Goal: Information Seeking & Learning: Learn about a topic

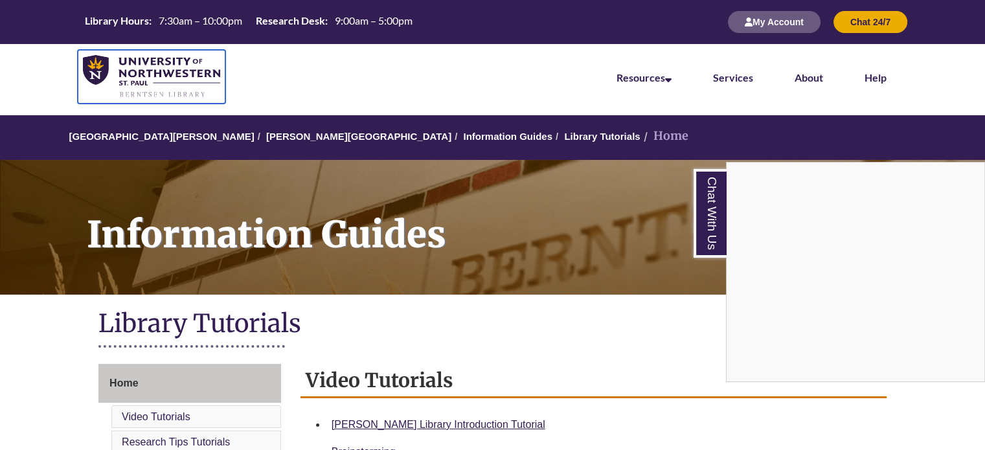
click at [142, 74] on img at bounding box center [151, 76] width 137 height 43
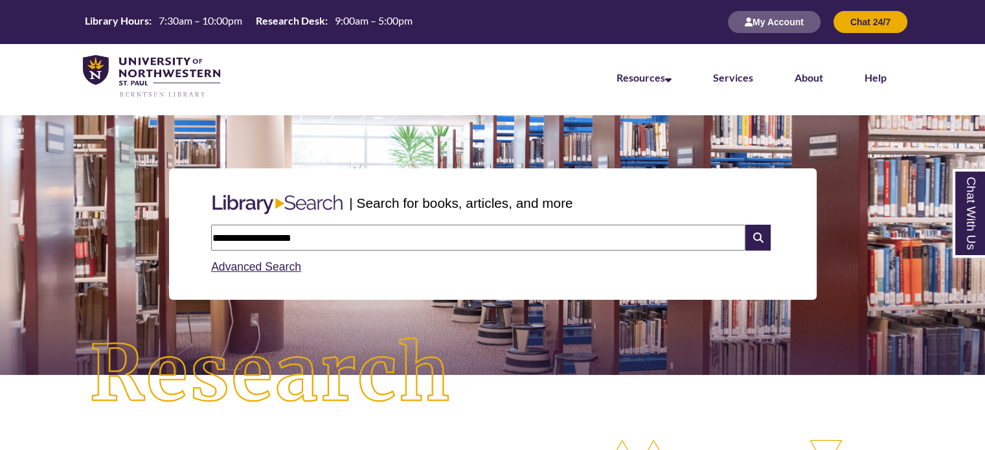
type input "**********"
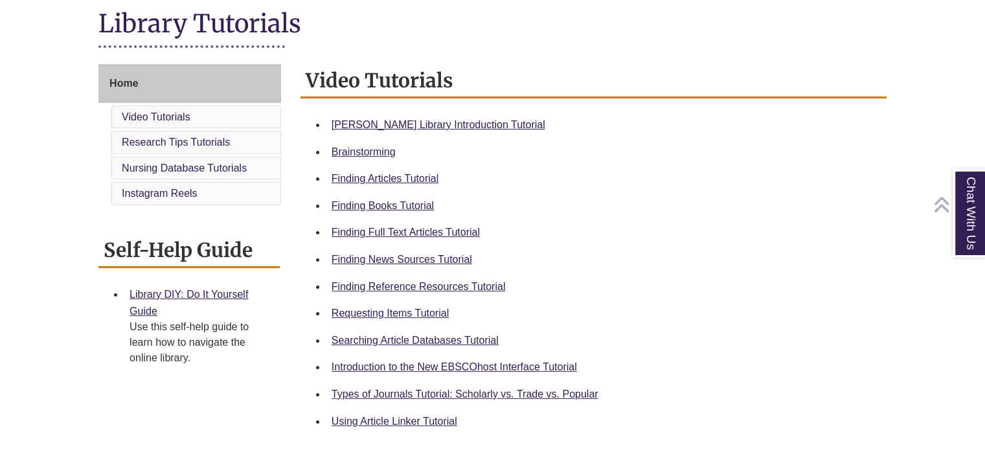
scroll to position [298, 0]
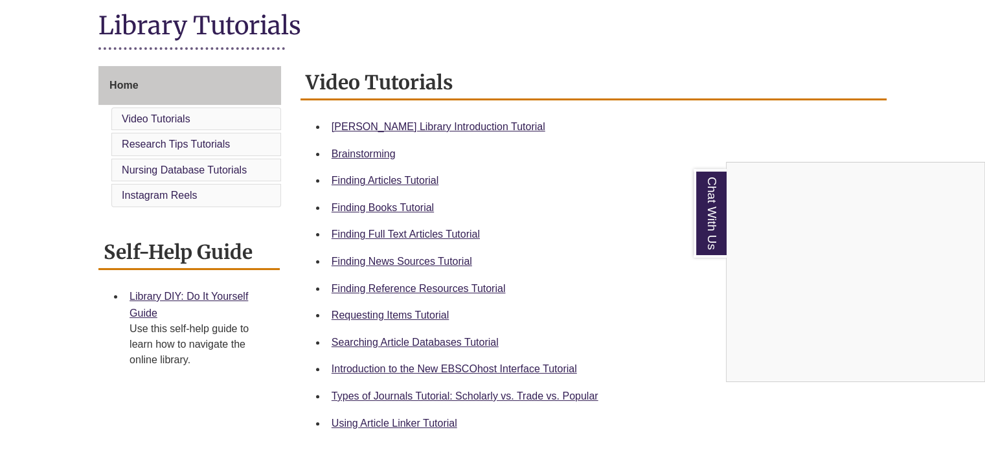
click at [396, 315] on div "Chat With Us" at bounding box center [492, 225] width 985 height 450
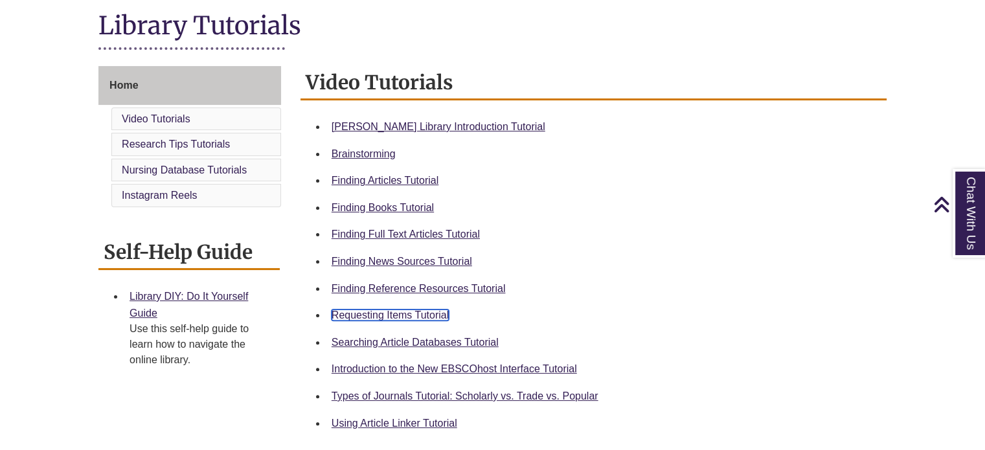
click at [396, 315] on link "Requesting Items Tutorial" at bounding box center [390, 315] width 117 height 11
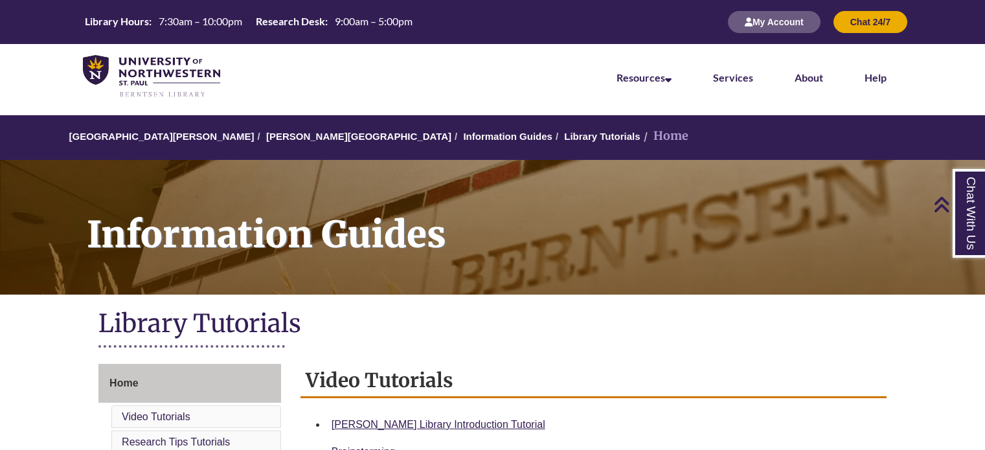
scroll to position [339, 0]
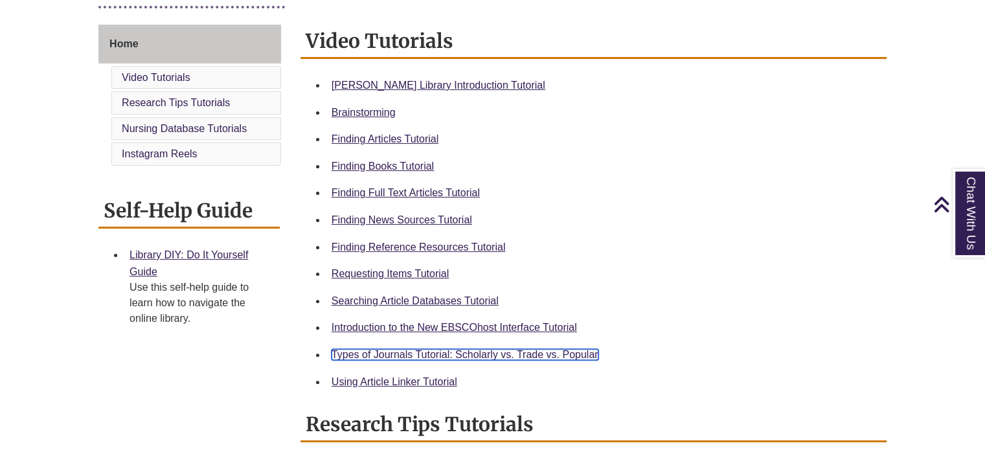
click at [389, 354] on link "Types of Journals Tutorial: Scholarly vs. Trade vs. Popular" at bounding box center [465, 354] width 267 height 11
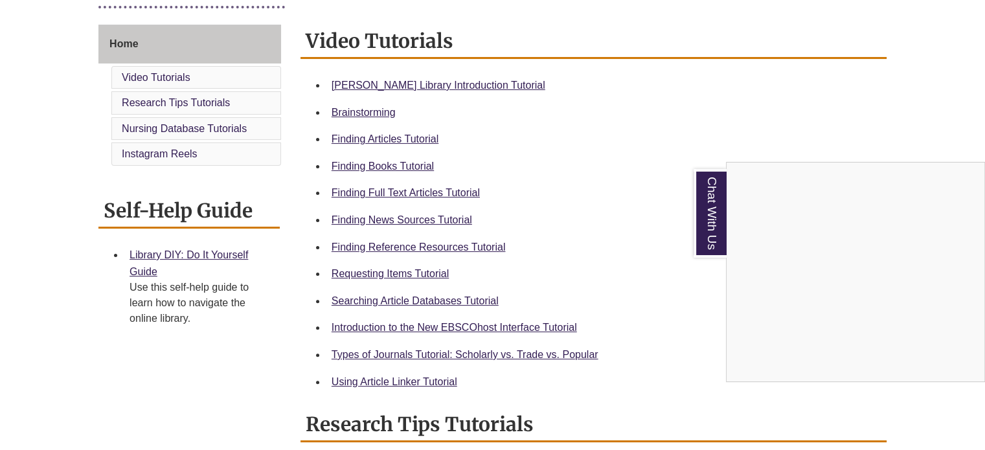
click at [398, 139] on div "Chat With Us" at bounding box center [492, 225] width 985 height 450
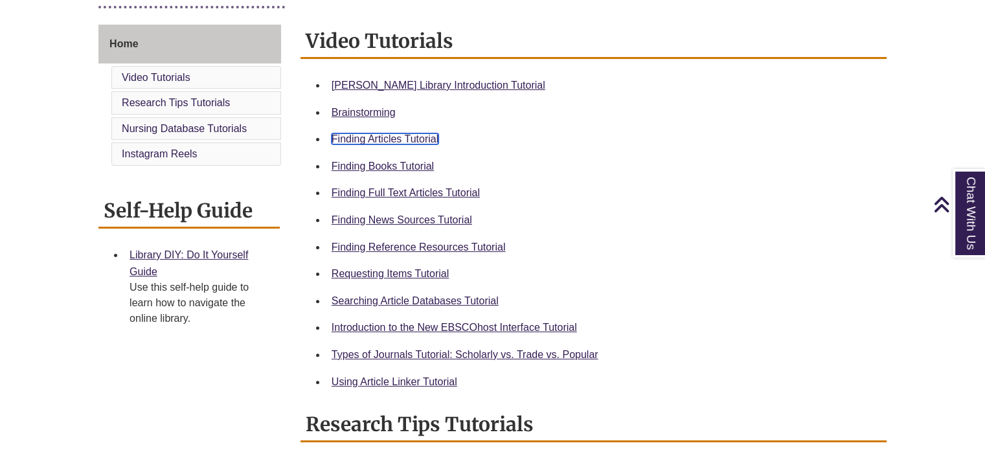
click at [390, 139] on link "Finding Articles Tutorial" at bounding box center [385, 138] width 107 height 11
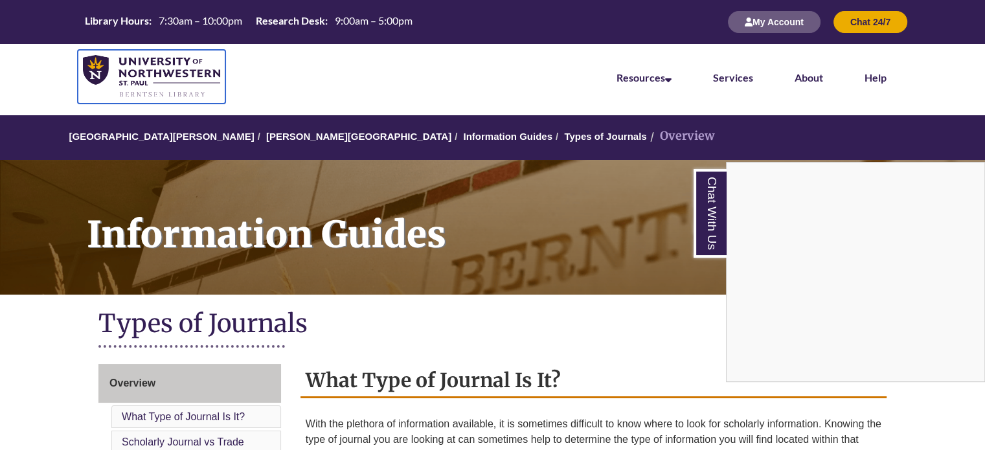
click at [140, 64] on img at bounding box center [151, 76] width 137 height 43
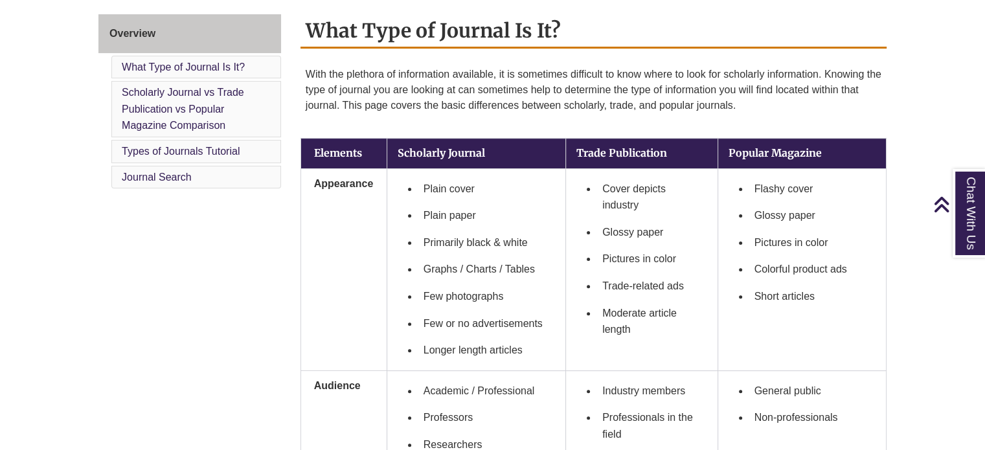
scroll to position [350, 0]
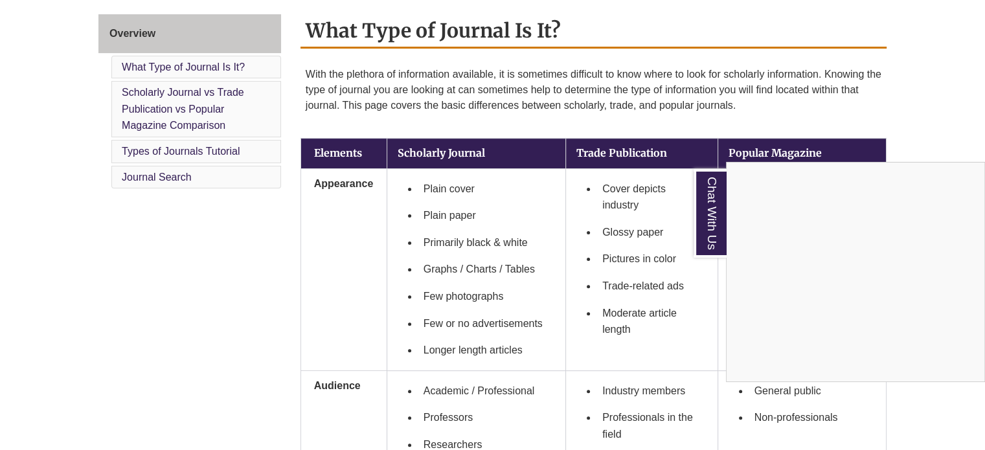
click at [934, 108] on div "Chat With Us" at bounding box center [492, 225] width 985 height 450
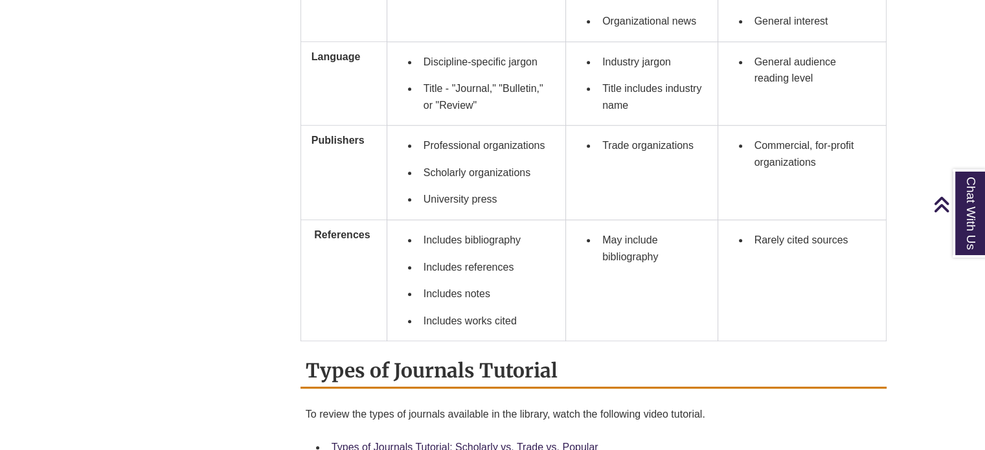
scroll to position [1059, 0]
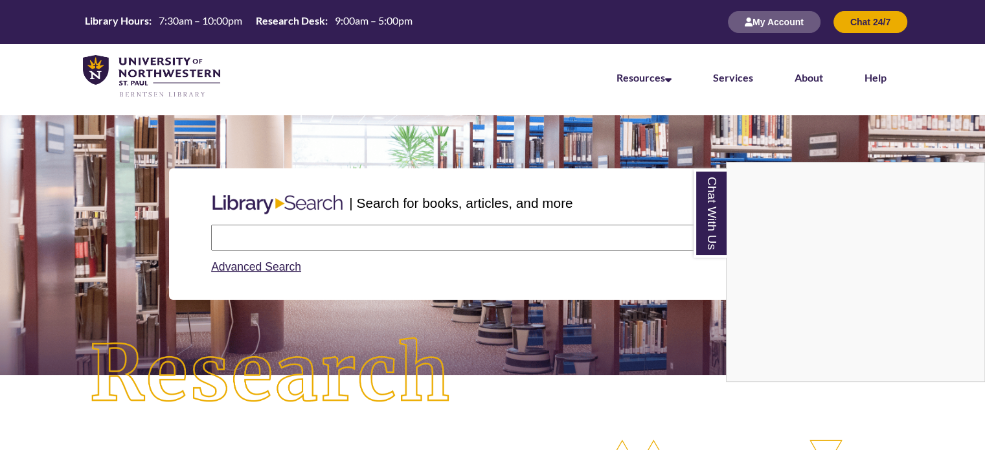
click at [241, 237] on div "Chat With Us" at bounding box center [492, 225] width 985 height 450
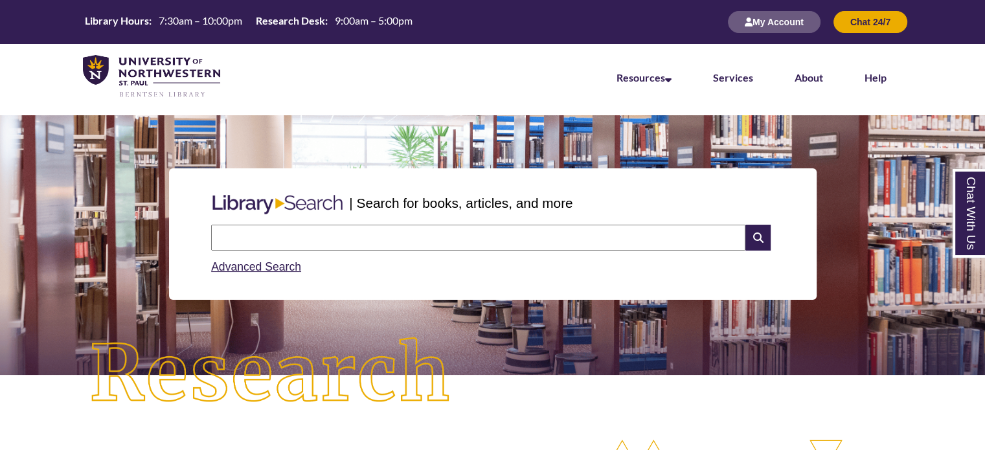
click at [241, 237] on input "text" at bounding box center [478, 238] width 534 height 26
type input "**********"
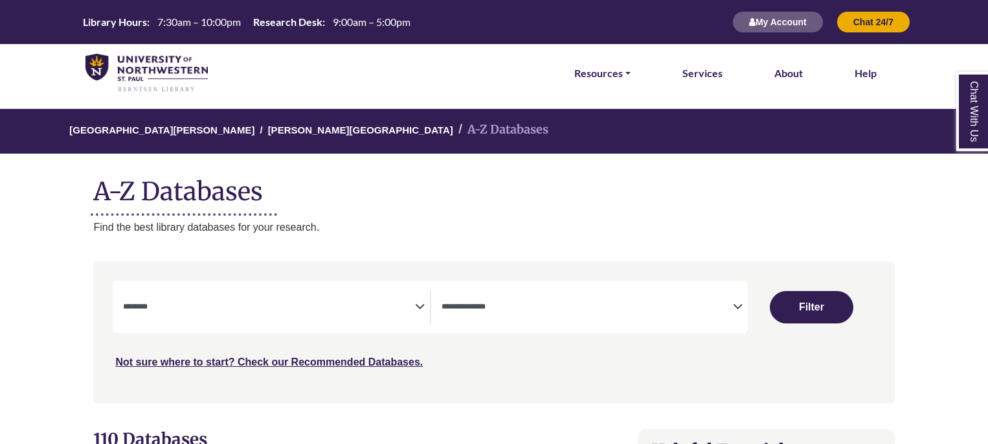
select select "Database Subject Filter"
select select "Database Types Filter"
select select "Database Subject Filter"
select select "Database Types Filter"
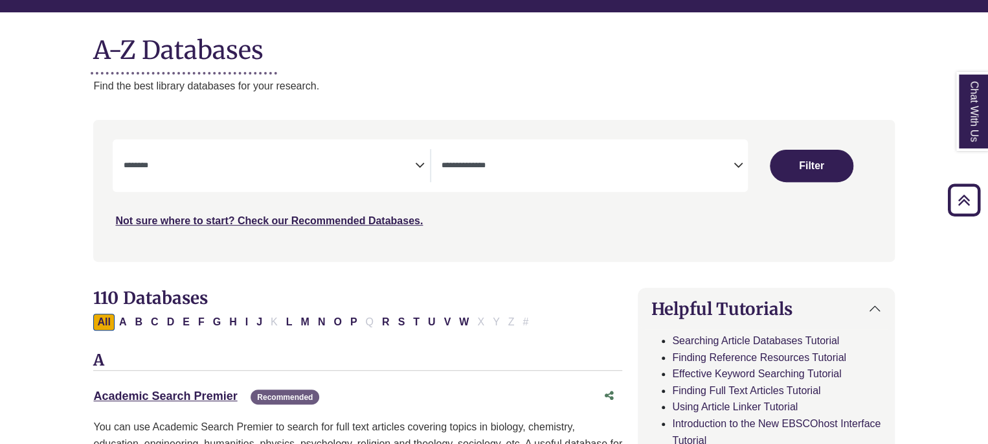
scroll to position [140, 0]
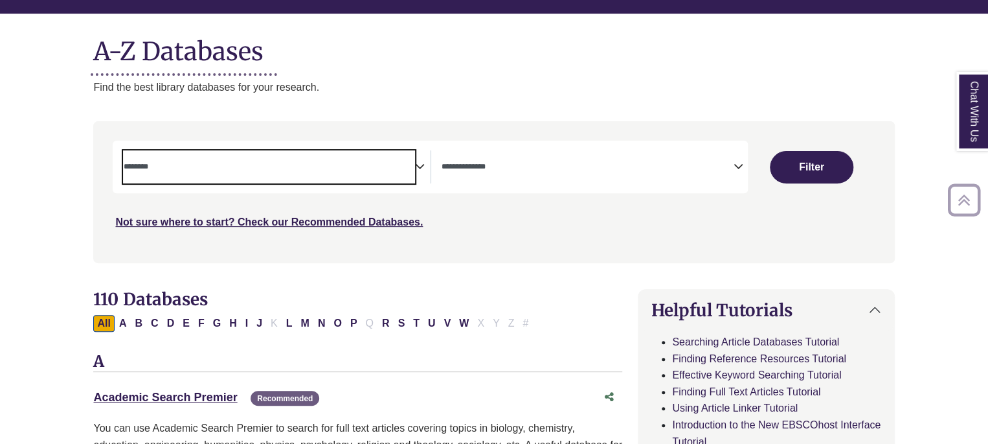
click at [295, 174] on span "Search filters" at bounding box center [268, 166] width 291 height 33
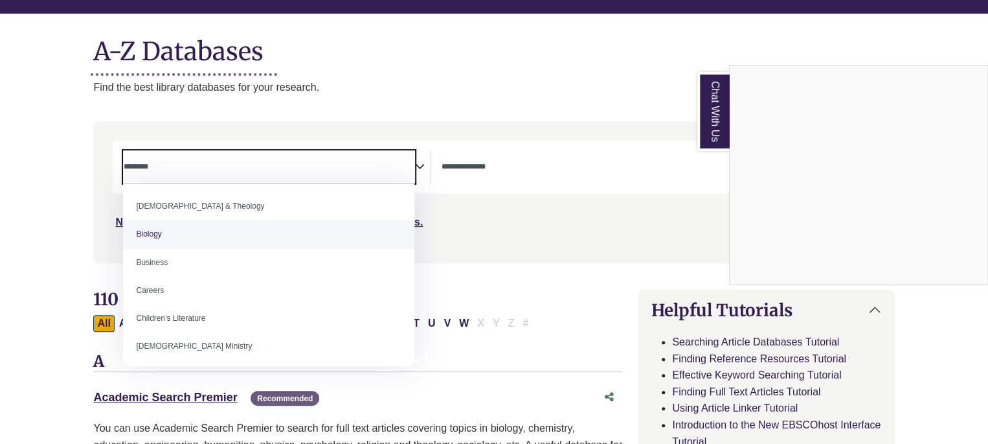
scroll to position [53, 0]
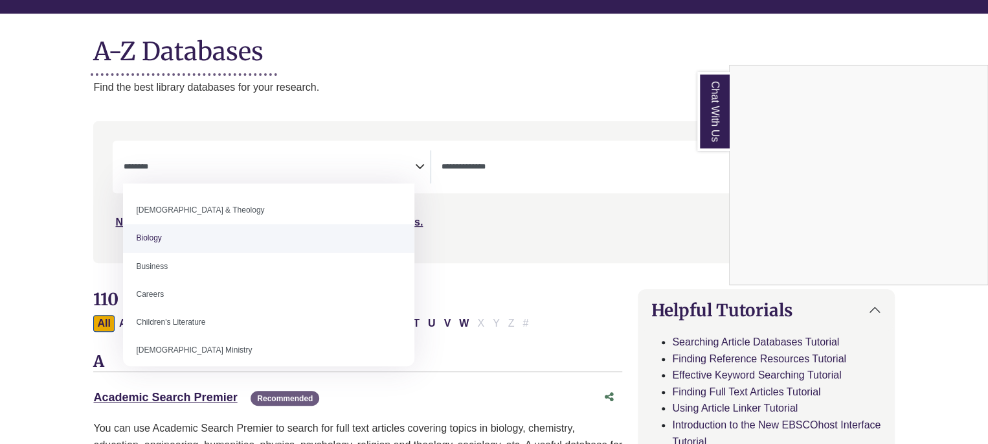
select select "*****"
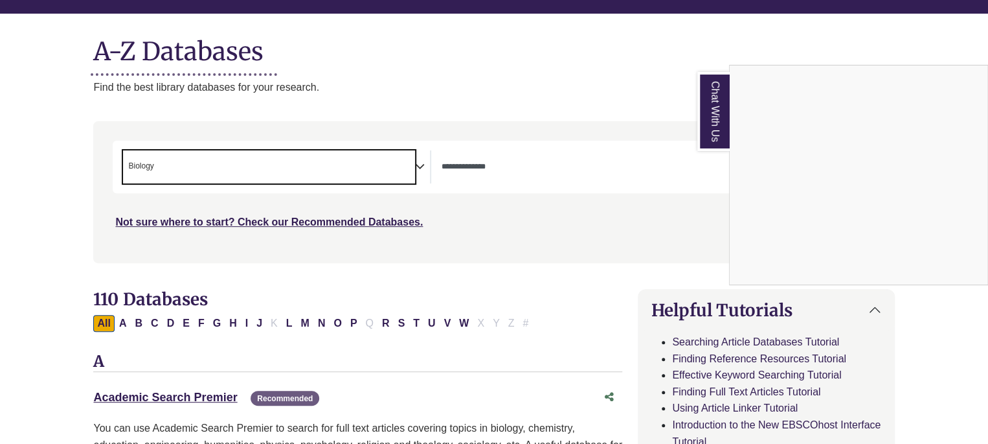
click at [313, 175] on div "Chat With Us" at bounding box center [494, 222] width 988 height 444
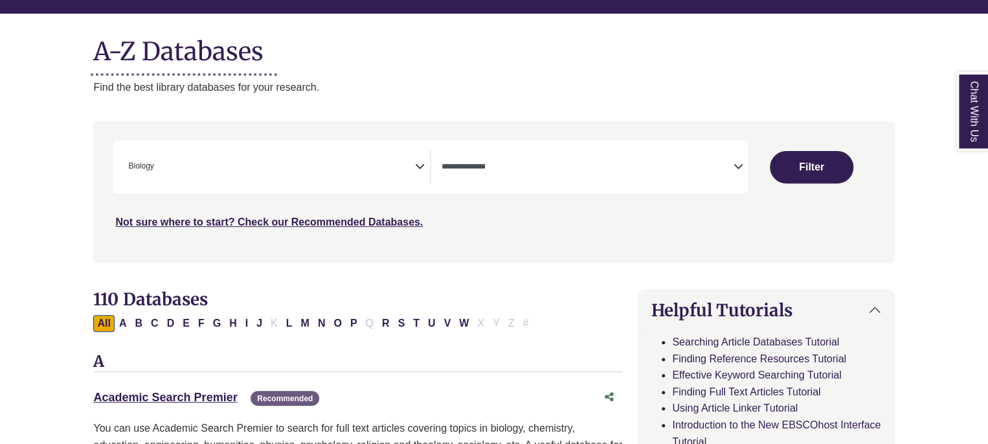
click at [416, 168] on icon "Search filters" at bounding box center [420, 164] width 10 height 19
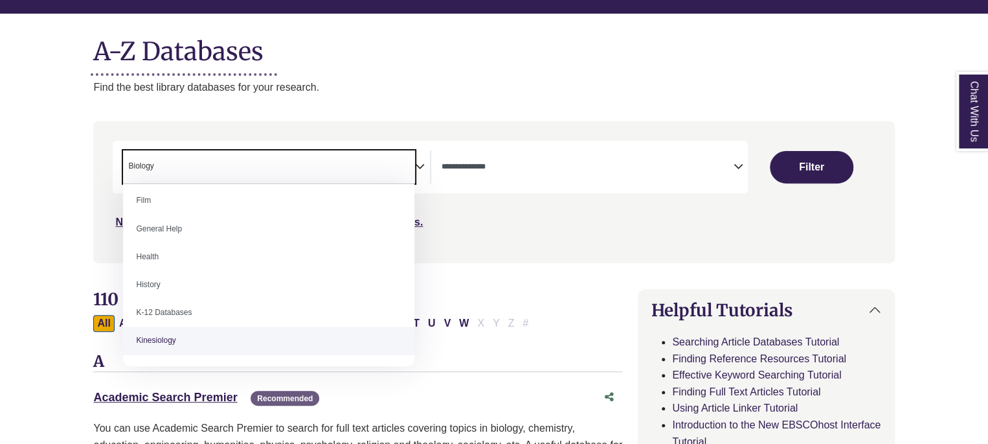
scroll to position [523, 0]
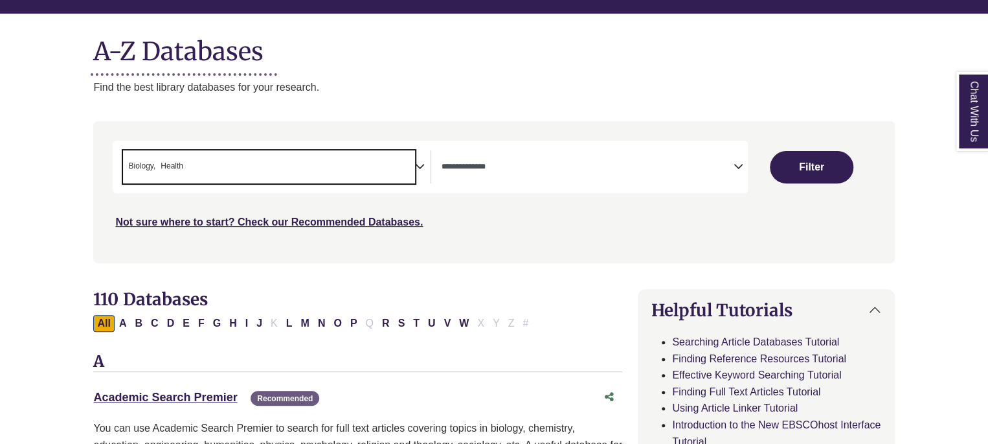
click at [302, 175] on span "× Biology × Health" at bounding box center [268, 166] width 291 height 33
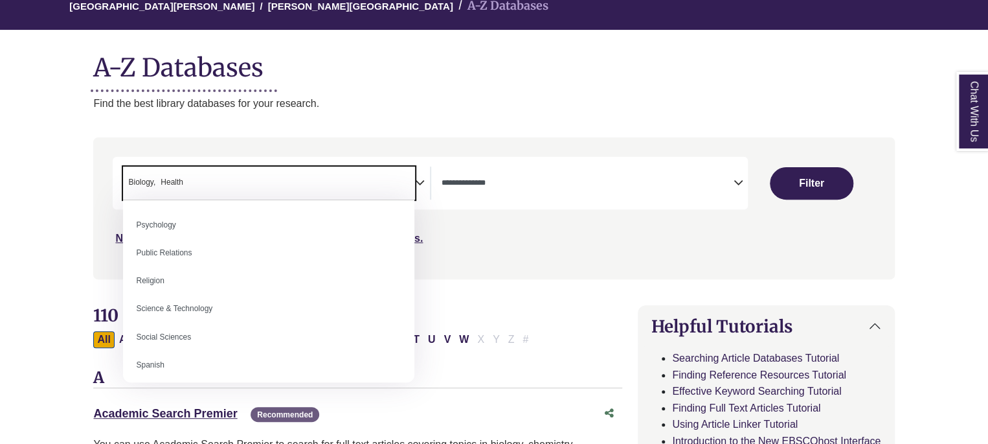
scroll to position [1059, 0]
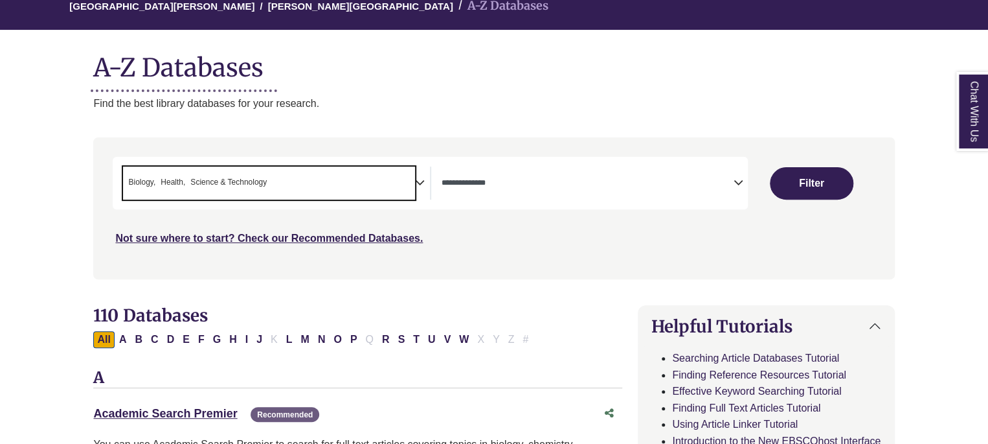
click at [532, 170] on span "Search filters" at bounding box center [587, 182] width 291 height 33
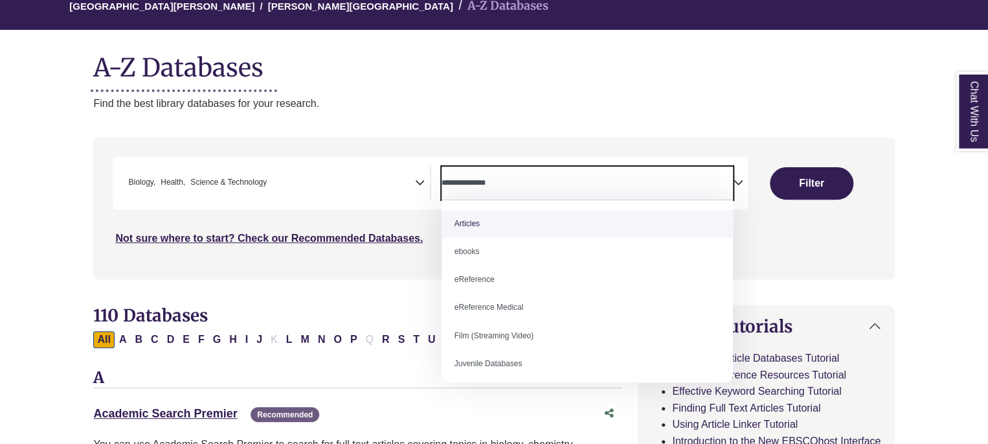
click at [816, 176] on button "Filter" at bounding box center [812, 183] width 84 height 32
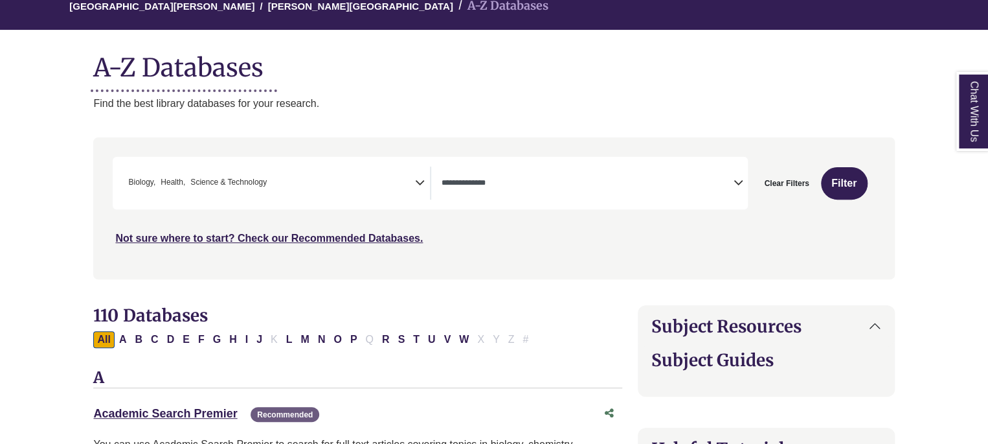
select select "Database Types Filter"
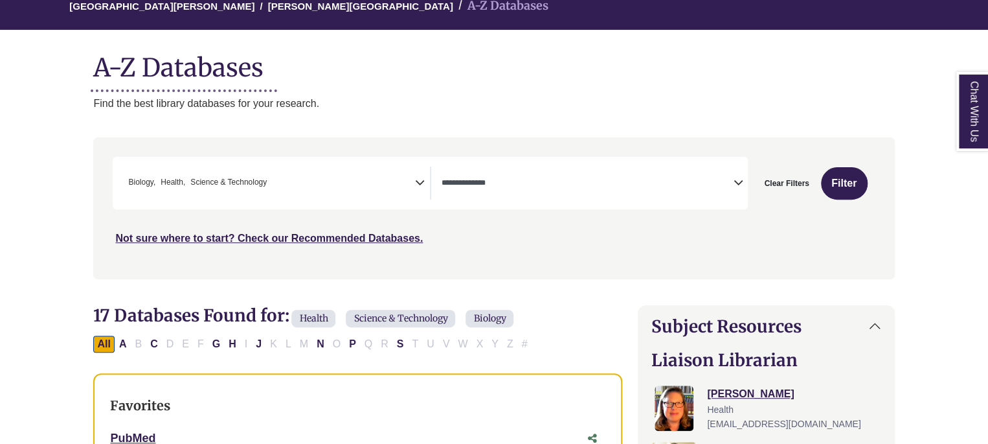
click at [562, 305] on h2 "17 Databases Found for: Health Science & Technology Biology Edit Filters" at bounding box center [357, 317] width 529 height 25
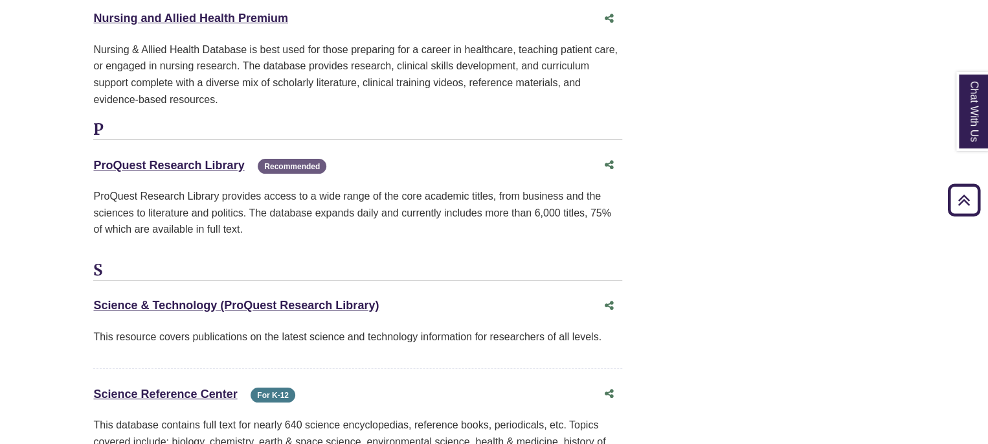
scroll to position [2333, 0]
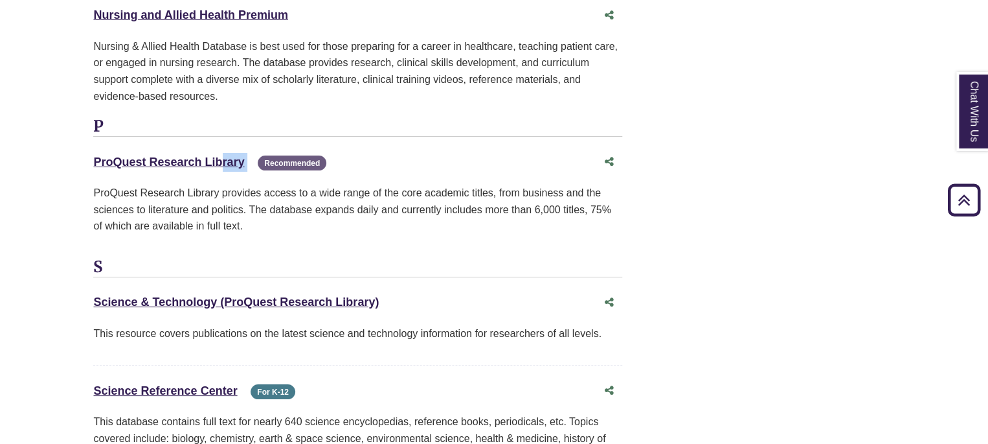
drag, startPoint x: 71, startPoint y: 153, endPoint x: 249, endPoint y: 158, distance: 177.5
copy div "ProQuest Research Library This link opens in a new window"
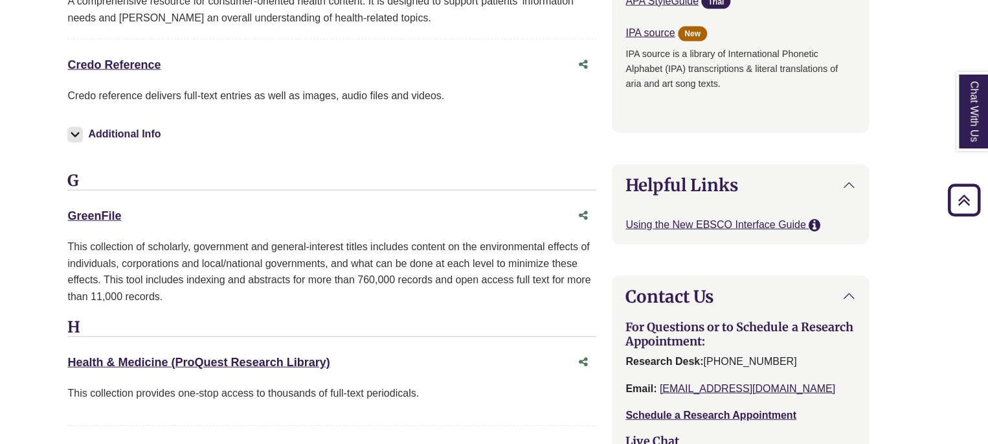
scroll to position [1072, 26]
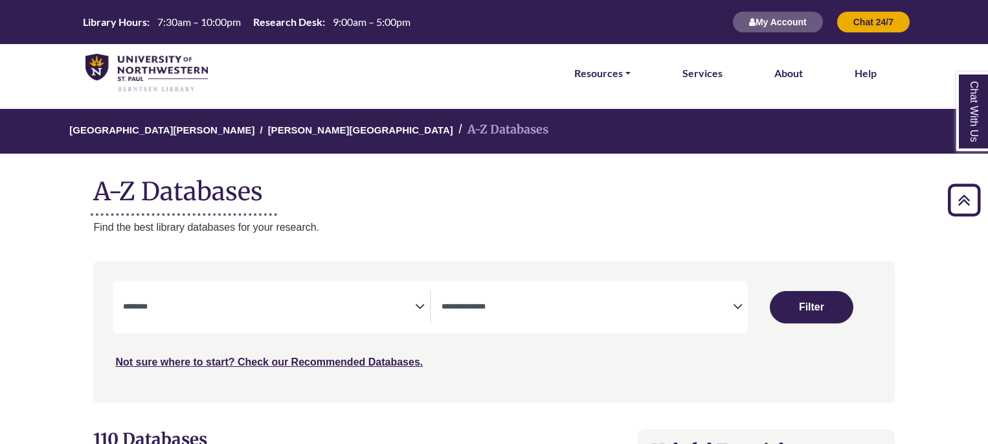
select select "Database Subject Filter"
select select "Database Types Filter"
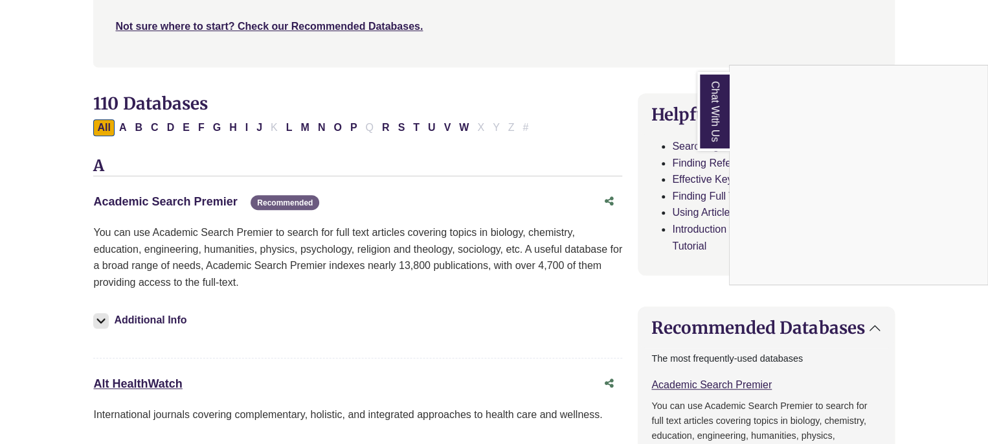
scroll to position [0, 26]
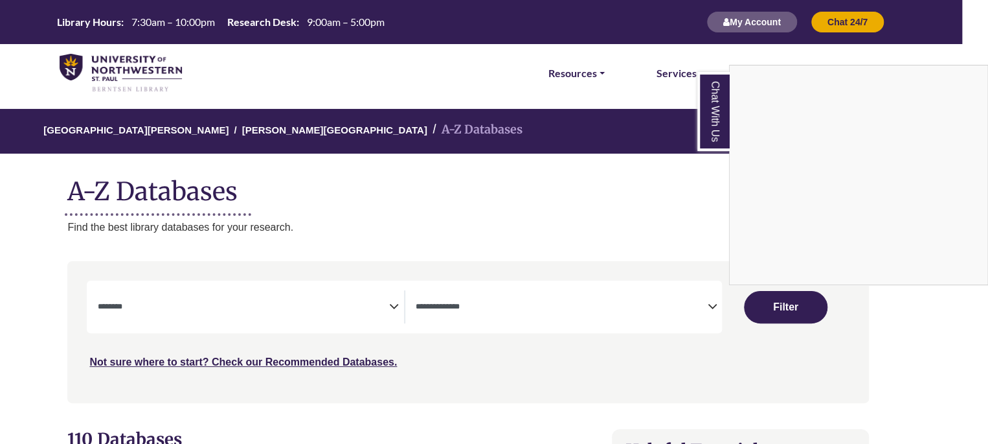
click at [117, 56] on div "Chat With Us" at bounding box center [494, 222] width 988 height 444
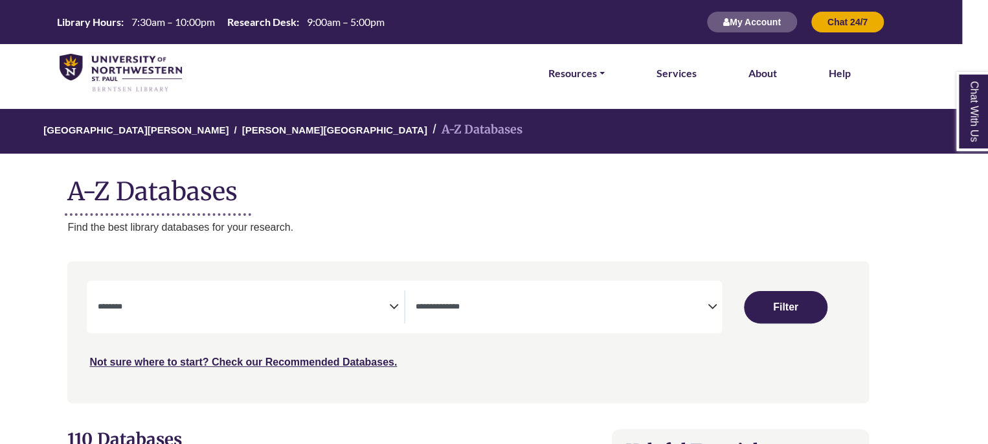
click at [96, 74] on img at bounding box center [121, 73] width 122 height 39
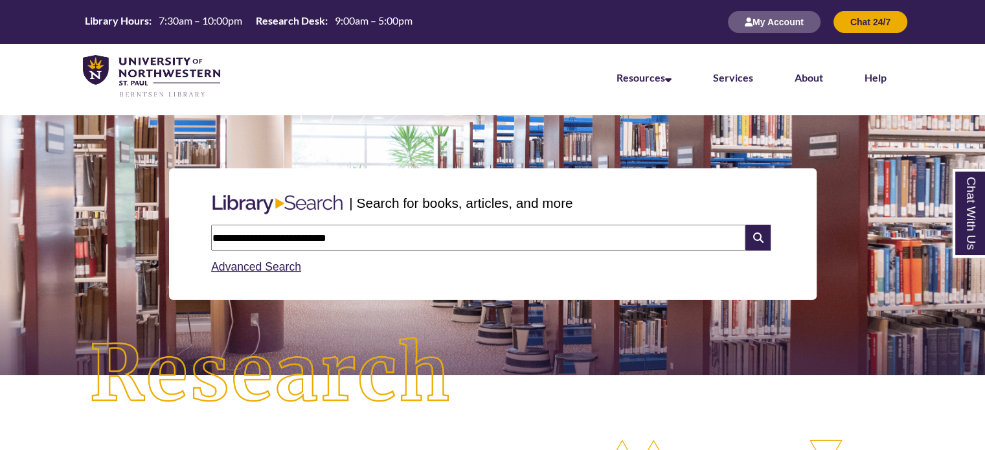
type input "**********"
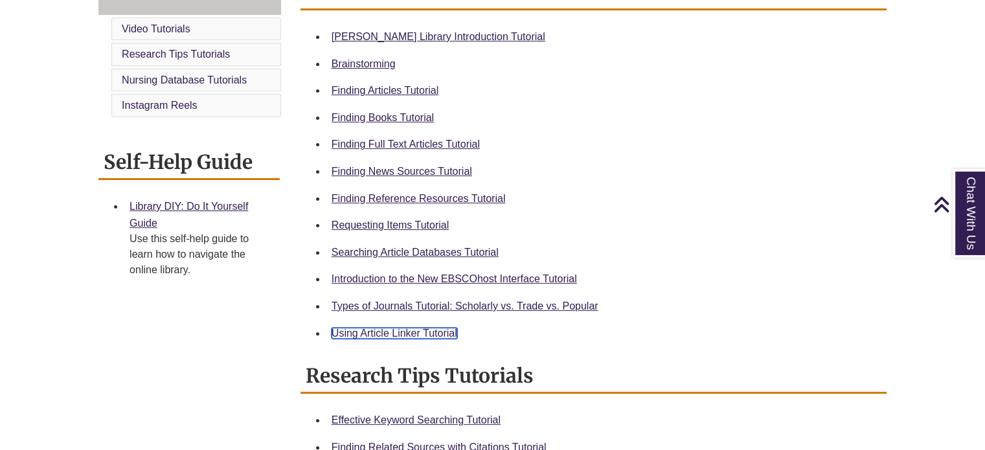
click at [427, 334] on link "Using Article Linker Tutorial" at bounding box center [395, 333] width 126 height 11
